Goal: Task Accomplishment & Management: Use online tool/utility

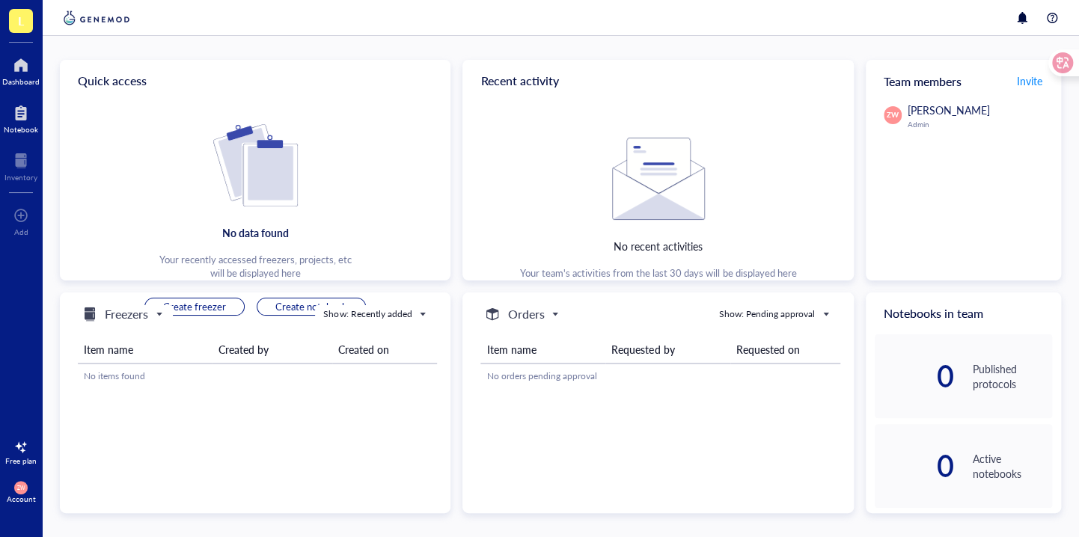
click at [25, 120] on div at bounding box center [21, 113] width 34 height 24
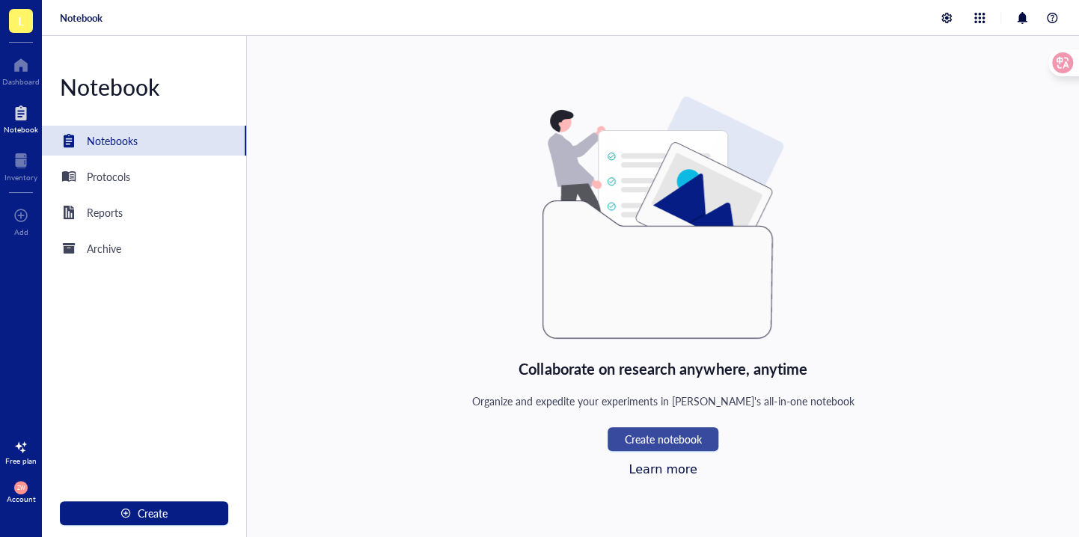
click at [680, 444] on span "Create notebook" at bounding box center [662, 439] width 77 height 12
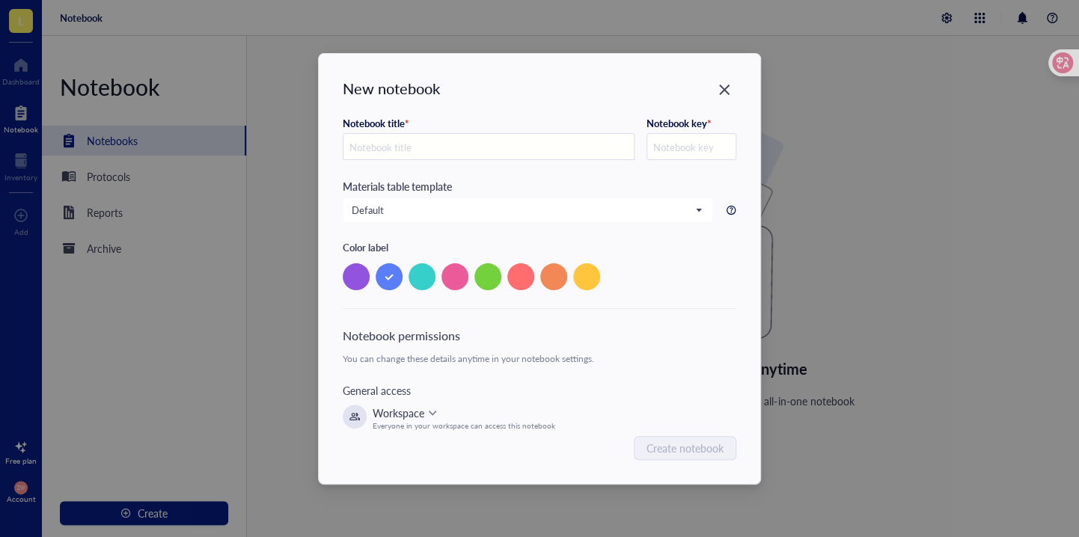
type input "n"
type input "N"
type input "ng"
type input "NG"
type input "ngs"
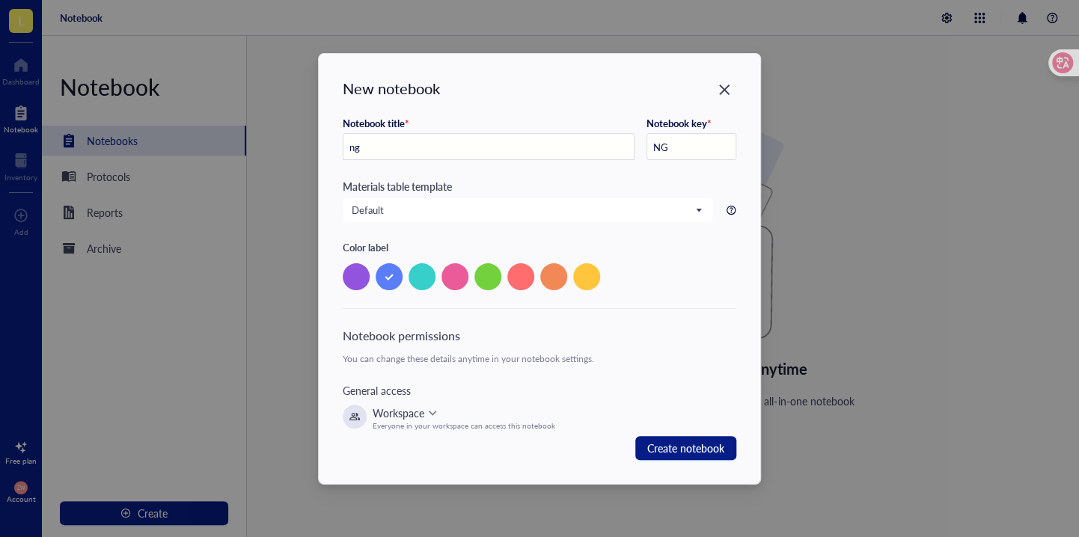
type input "NGS"
type input "ngs"
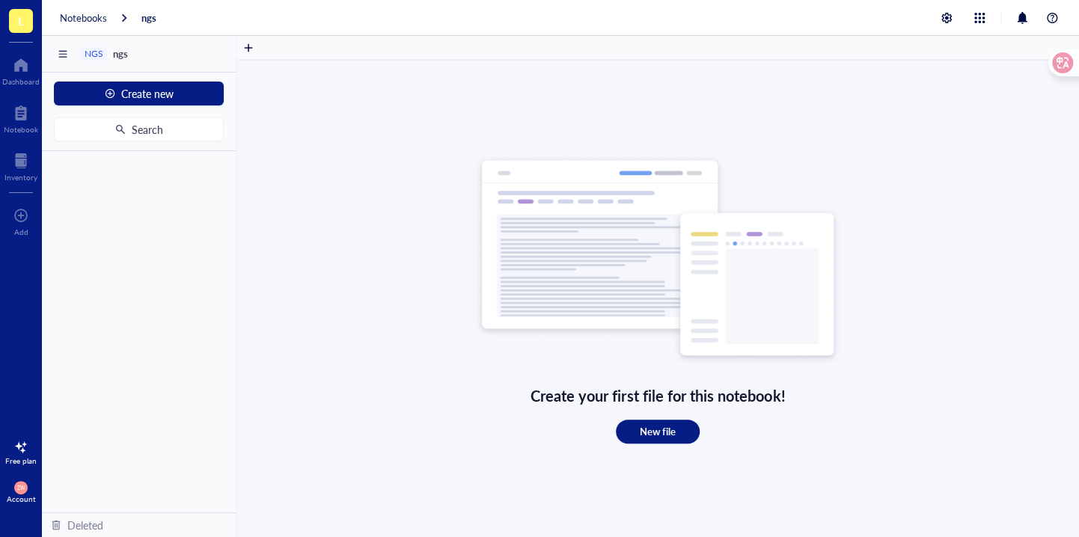
click at [22, 455] on div at bounding box center [21, 448] width 24 height 24
click at [708, 263] on img at bounding box center [658, 260] width 368 height 212
click at [168, 96] on span "Create new" at bounding box center [147, 94] width 52 height 12
click at [148, 127] on div "New file" at bounding box center [137, 122] width 145 height 16
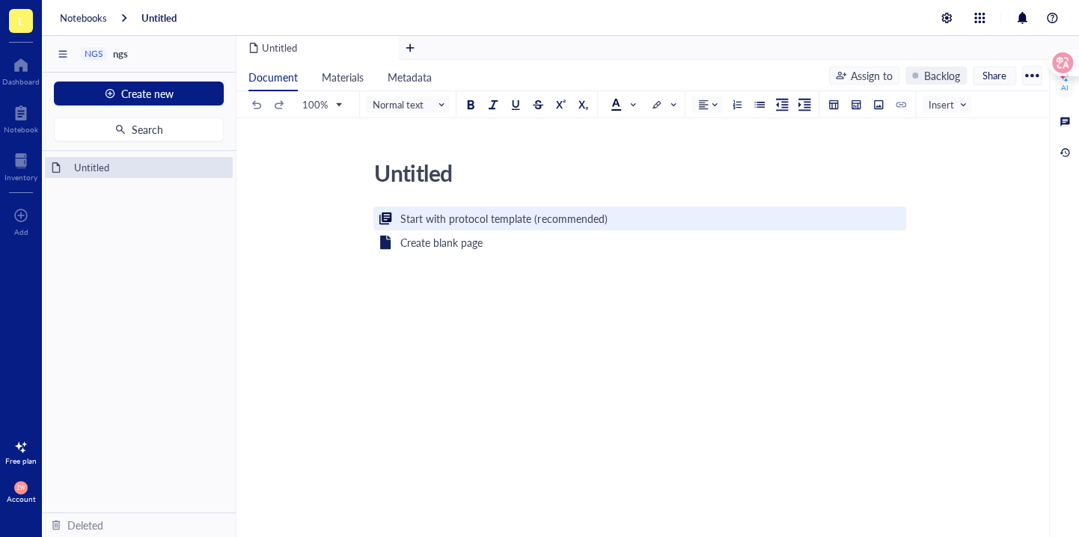
click at [465, 220] on div "Start with protocol template (recommended)" at bounding box center [503, 218] width 207 height 16
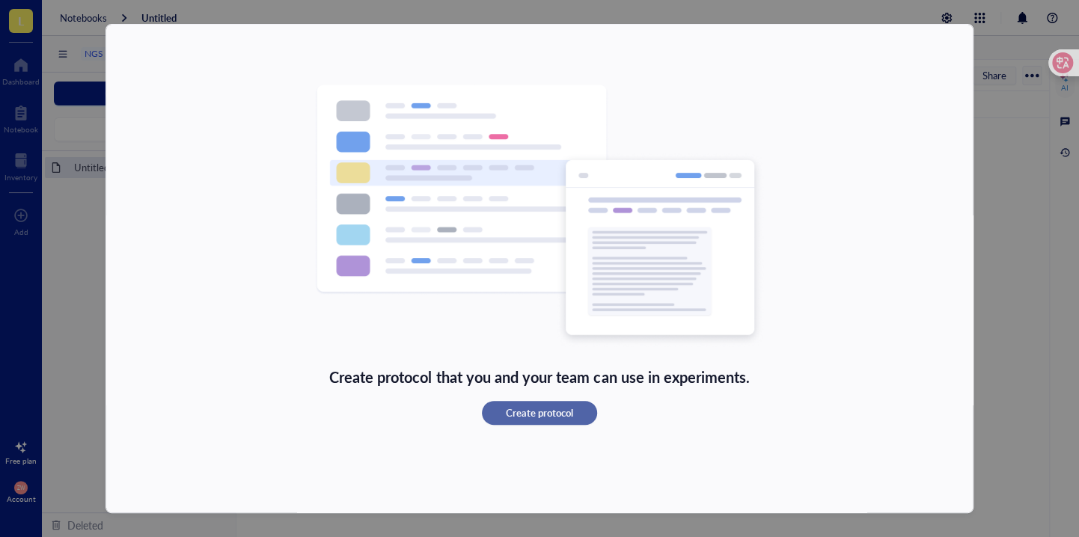
click at [519, 412] on span "Create protocol" at bounding box center [539, 412] width 67 height 13
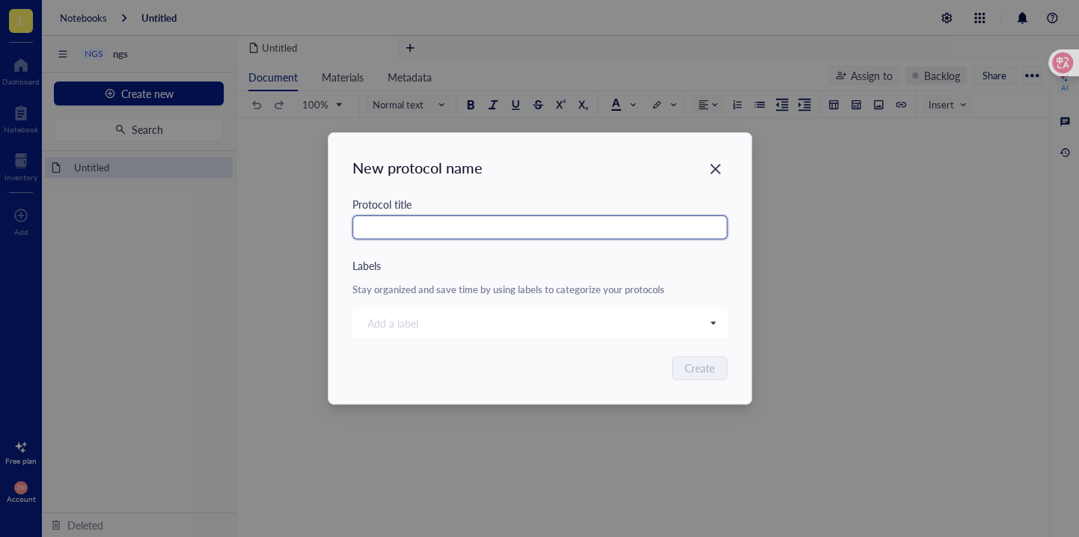
click at [488, 231] on input "text" at bounding box center [539, 228] width 375 height 24
type input "ngs"
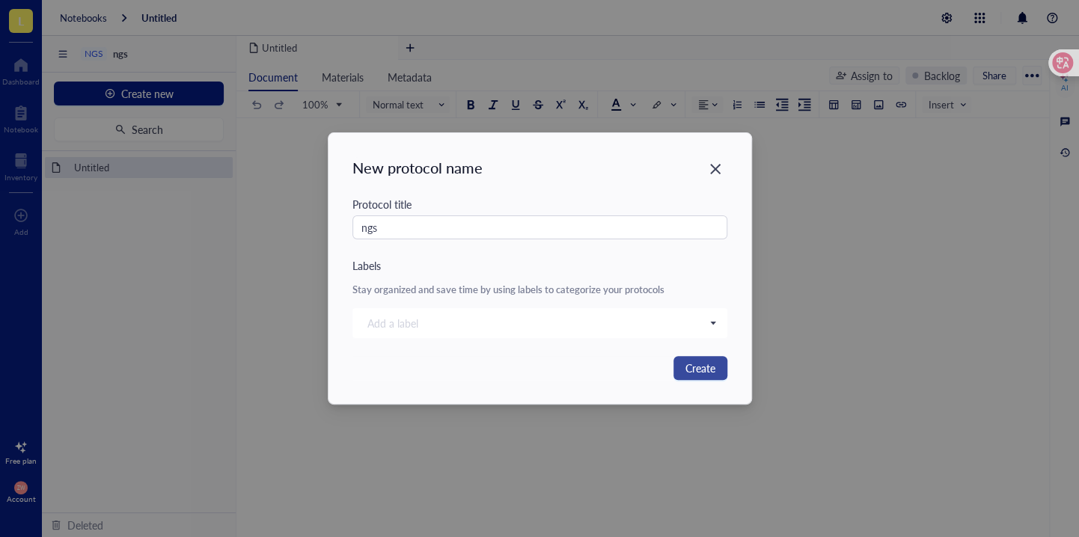
click at [688, 361] on span "Create" at bounding box center [700, 368] width 30 height 16
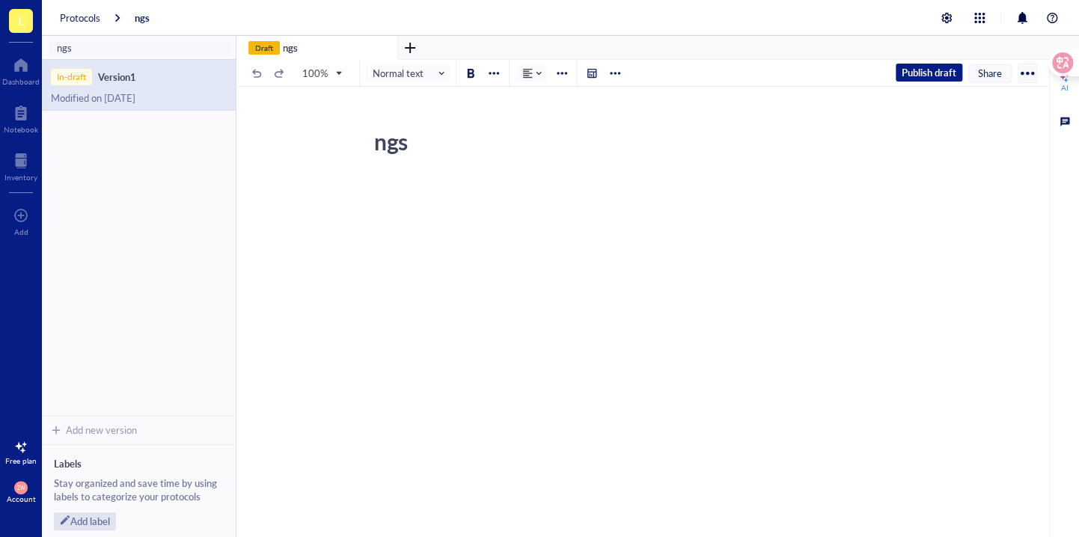
click at [471, 283] on div "﻿" at bounding box center [639, 322] width 533 height 289
click at [1027, 73] on div at bounding box center [1032, 78] width 10 height 19
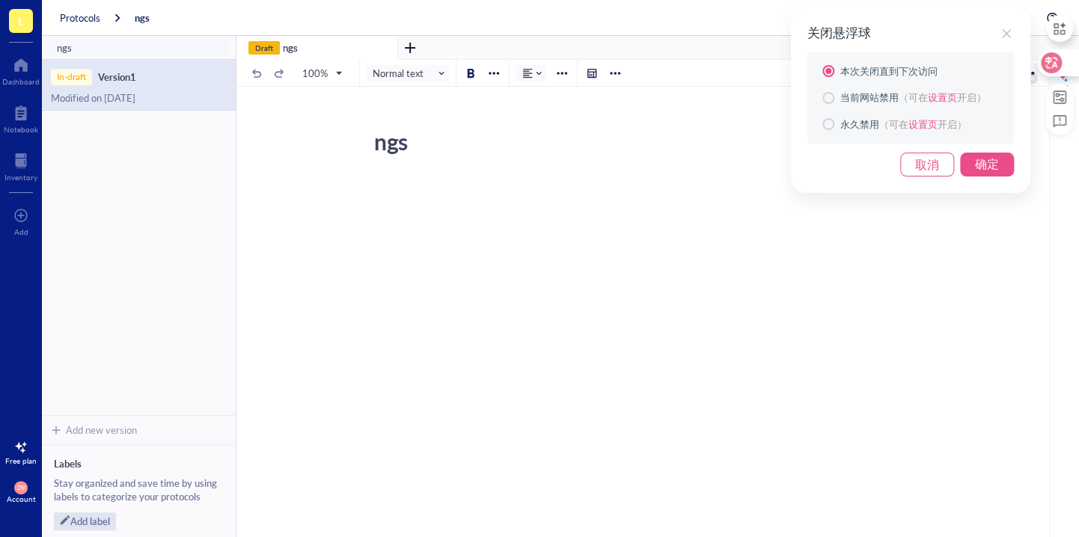
click at [971, 263] on div "关闭悬浮球 本次关闭直到下次访问 当前网站禁用 （可在 设置页 开启） 永久禁用 （可在 设置页 开启） 取消 确定" at bounding box center [539, 268] width 1079 height 537
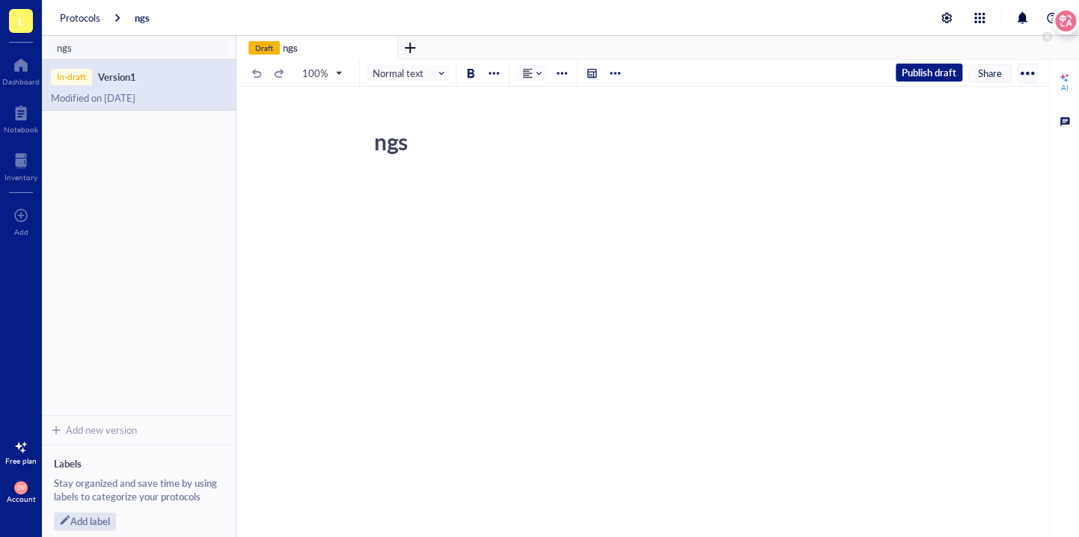
drag, startPoint x: 1063, startPoint y: 61, endPoint x: 1070, endPoint y: 10, distance: 51.3
click at [1070, 10] on div at bounding box center [1065, 20] width 27 height 27
drag, startPoint x: 1058, startPoint y: 55, endPoint x: 1089, endPoint y: 364, distance: 310.6
click at [1078, 364] on html "L Dashboard Notebook Inventory To pick up a draggable item, press the space bar…" at bounding box center [539, 268] width 1079 height 537
click at [1066, 85] on div "AI" at bounding box center [1064, 87] width 7 height 9
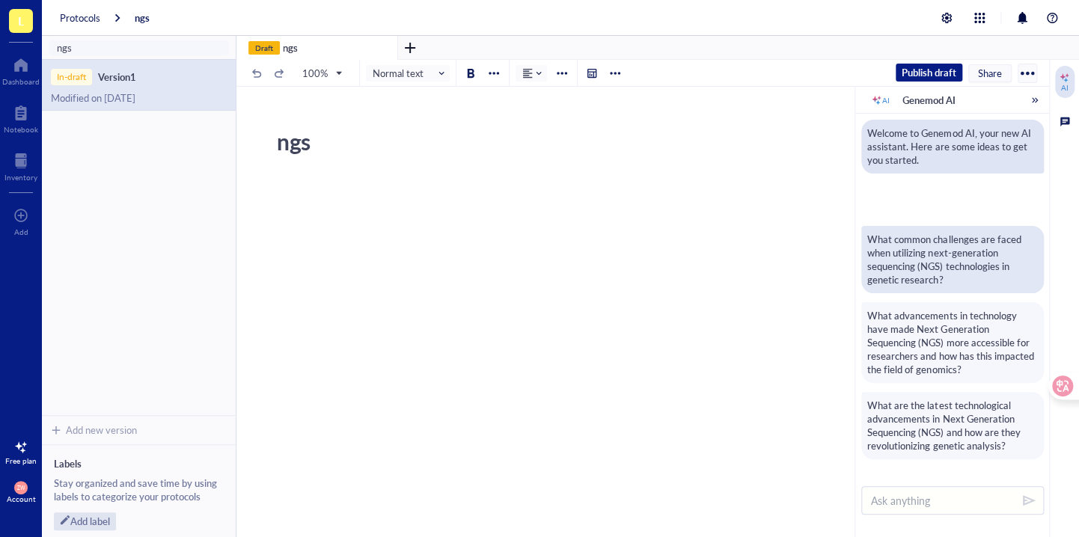
click at [924, 275] on div "What common challenges are faced when utilizing next-generation sequencing (NGS…" at bounding box center [952, 260] width 171 height 54
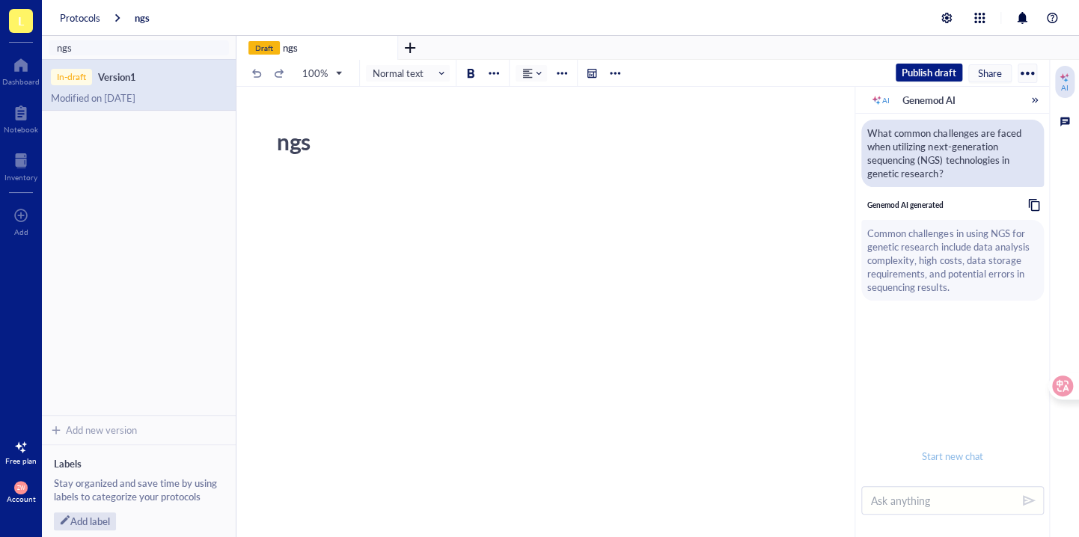
click at [950, 463] on button "Start new chat" at bounding box center [952, 456] width 182 height 18
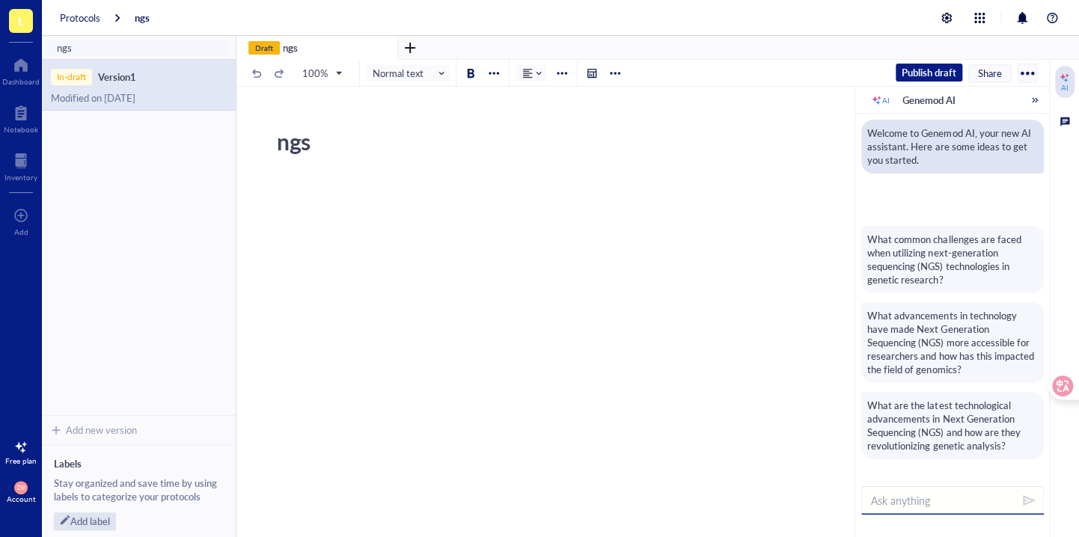
click at [929, 504] on textarea at bounding box center [952, 500] width 183 height 28
type textarea "n"
type textarea "b"
type textarea "帮我写个ngs建库的eln"
